Goal: Navigation & Orientation: Find specific page/section

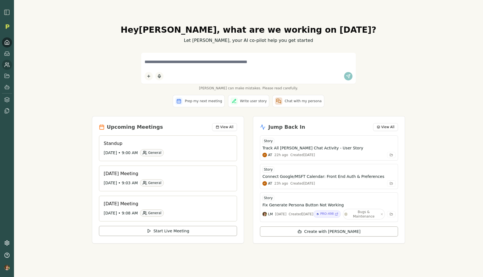
click at [8, 65] on icon at bounding box center [7, 65] width 6 height 6
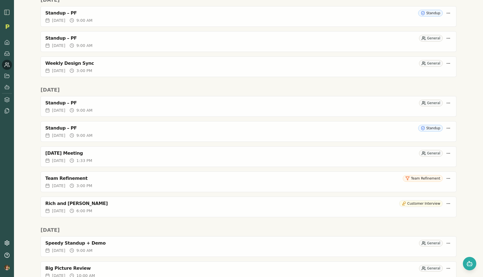
scroll to position [1328, 0]
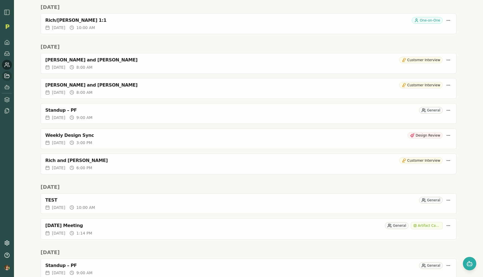
click at [8, 77] on icon at bounding box center [7, 76] width 6 height 6
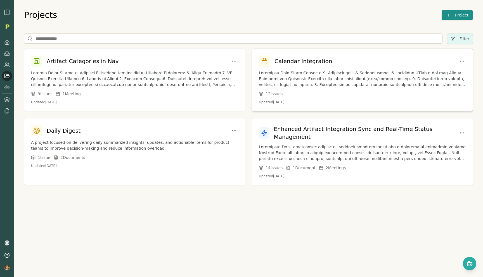
click at [300, 94] on div "12 Issue s" at bounding box center [362, 94] width 207 height 6
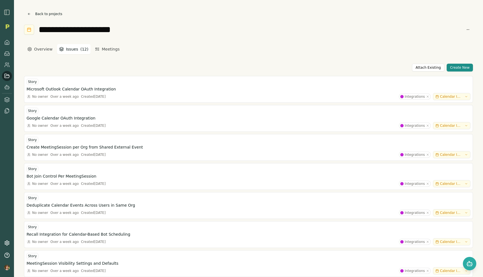
click at [69, 48] on button "Issues ( 12 )" at bounding box center [74, 49] width 34 height 10
click at [49, 49] on button "Overview" at bounding box center [40, 49] width 30 height 10
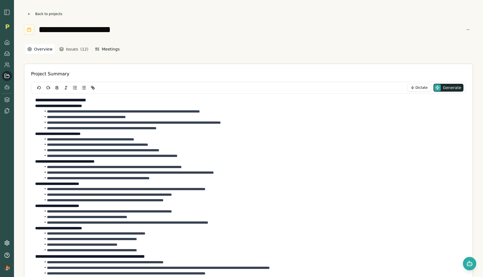
click at [99, 49] on button "Meetings" at bounding box center [107, 49] width 29 height 10
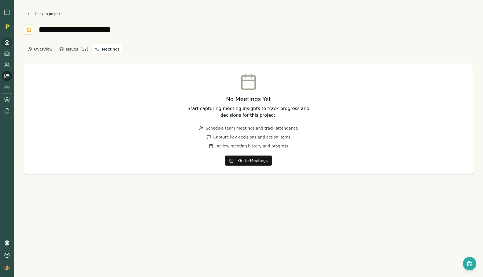
click at [9, 42] on icon at bounding box center [7, 42] width 4 height 4
